Goal: Find specific page/section: Find specific page/section

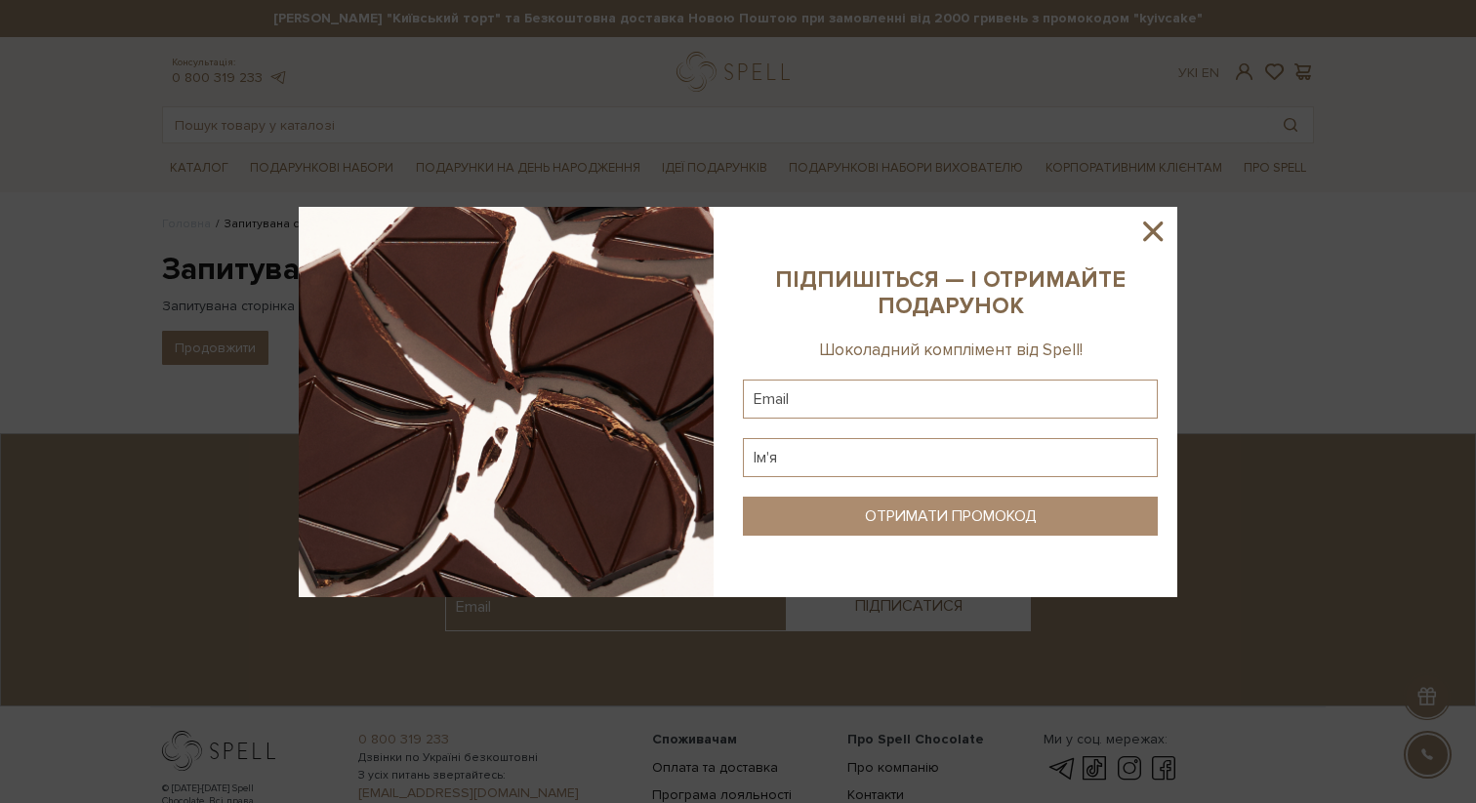
click at [1148, 224] on icon at bounding box center [1153, 232] width 20 height 20
